Goal: Navigation & Orientation: Find specific page/section

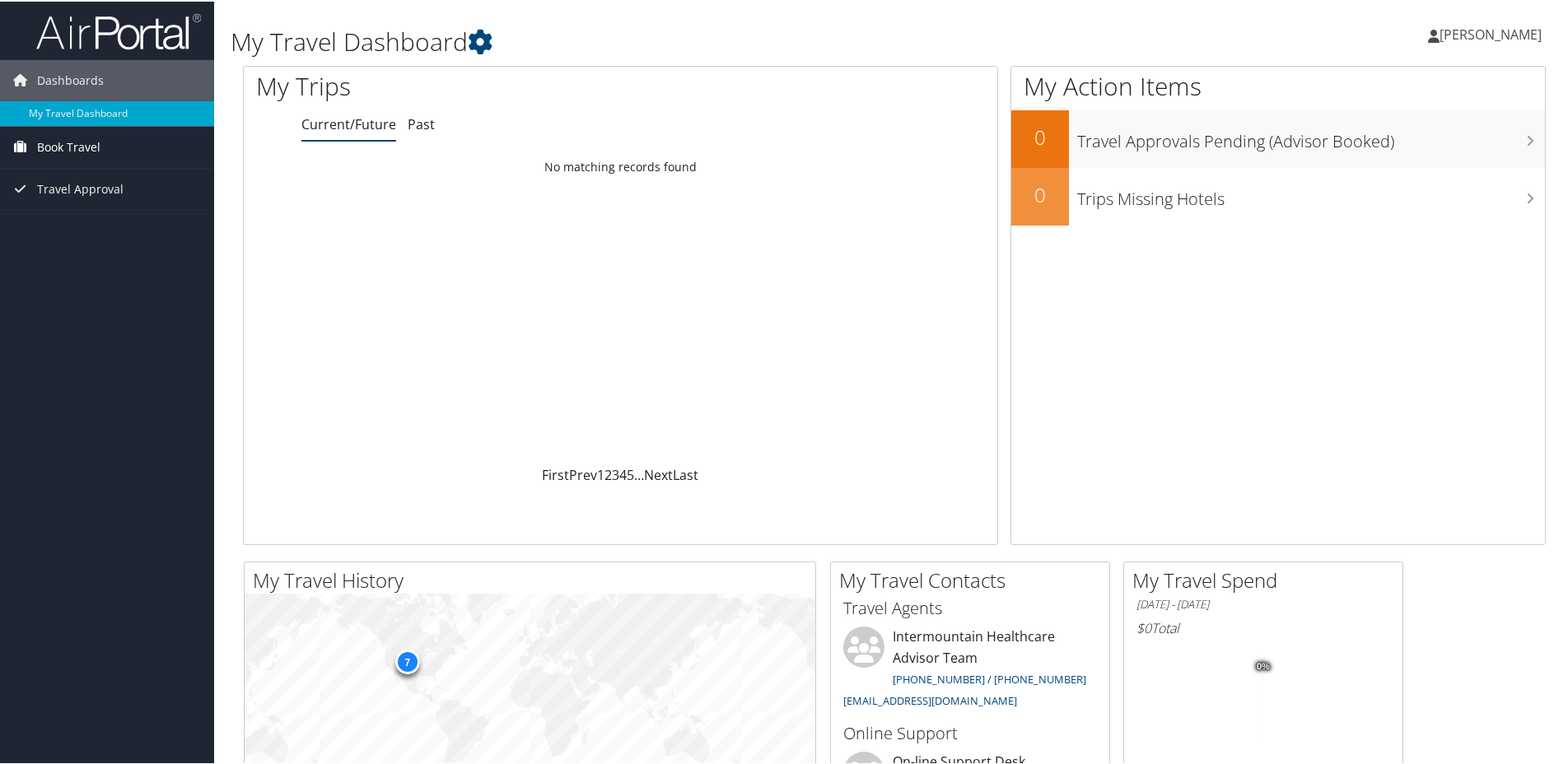
click at [91, 158] on span "Book Travel" at bounding box center [68, 146] width 63 height 41
click at [100, 205] on link "Book/Manage Online Trips" at bounding box center [107, 203] width 214 height 24
